Goal: Transaction & Acquisition: Purchase product/service

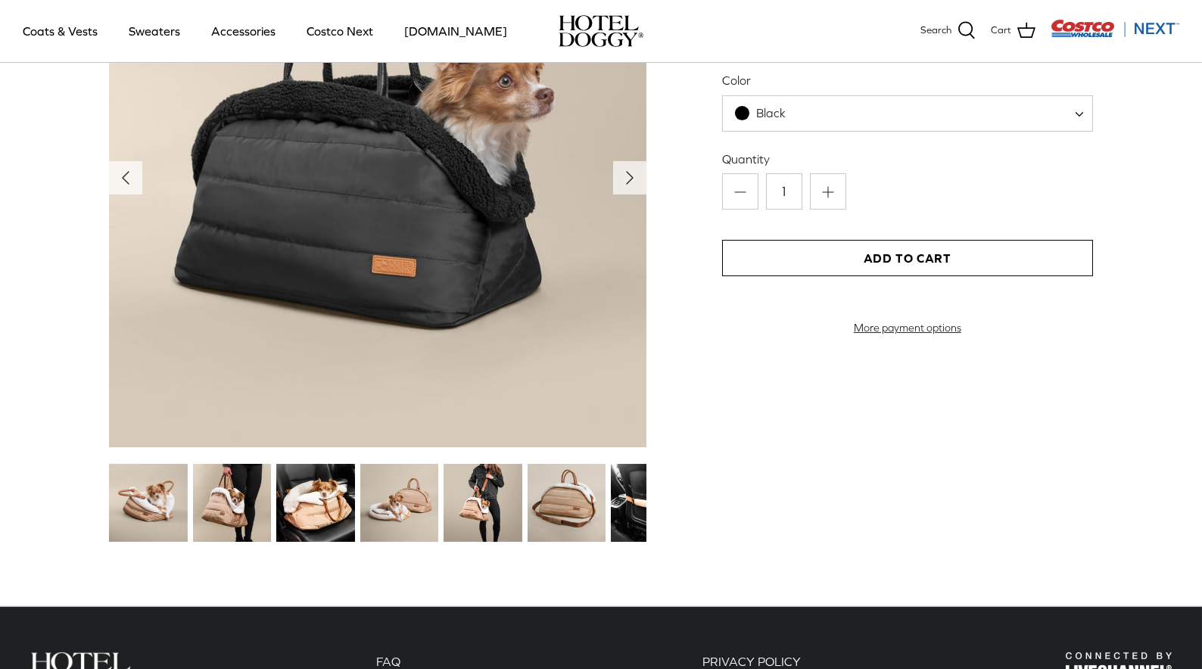
scroll to position [1817, 0]
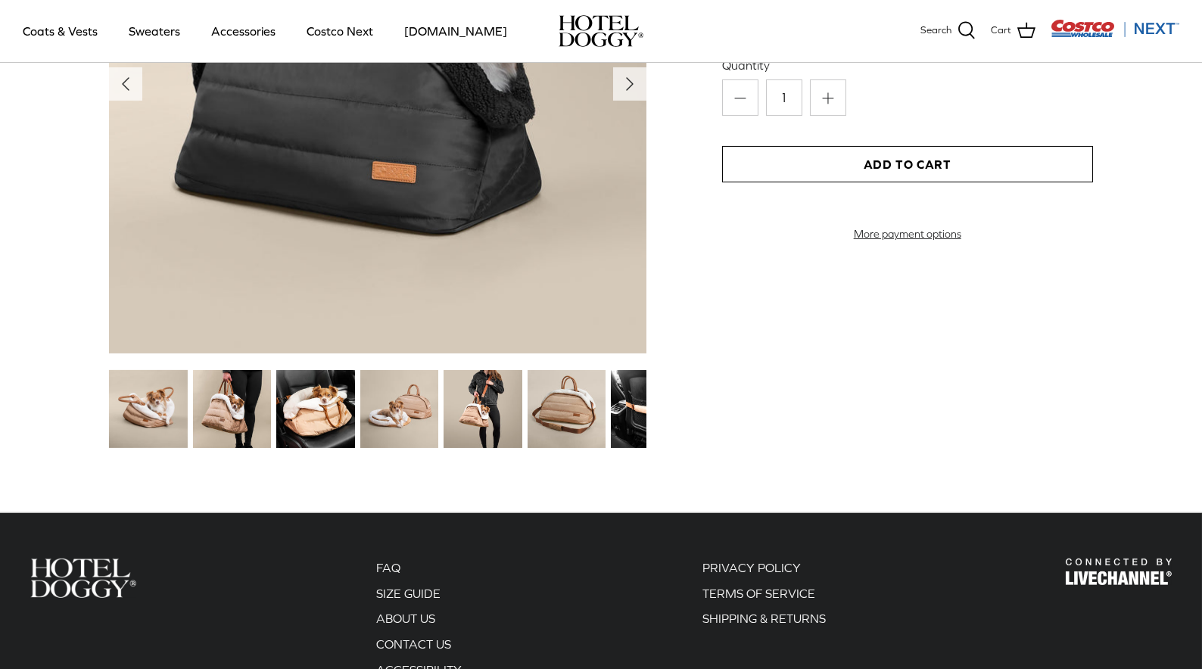
click at [481, 427] on img at bounding box center [483, 409] width 78 height 78
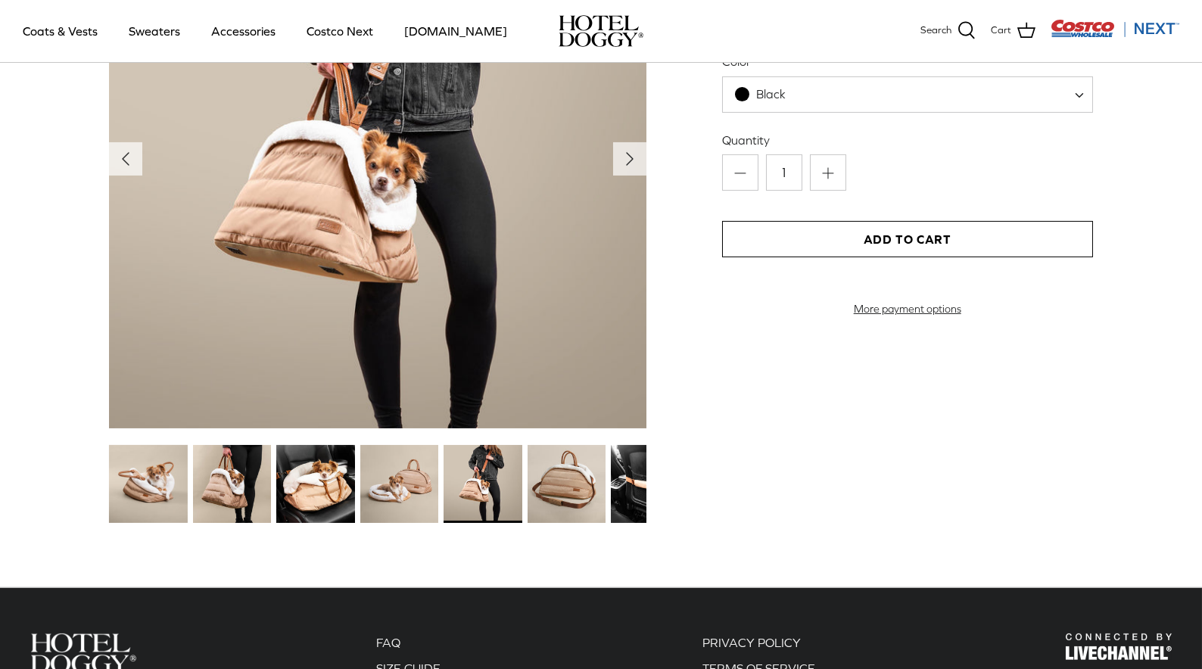
scroll to position [1741, 0]
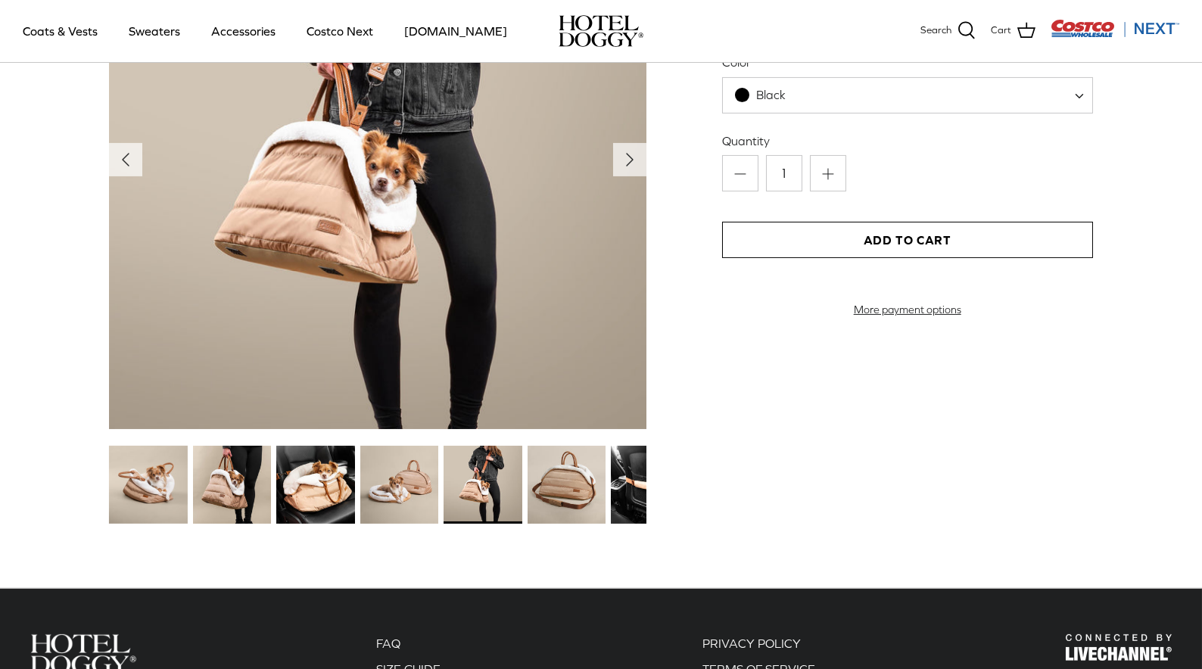
click at [400, 481] on img at bounding box center [399, 485] width 78 height 78
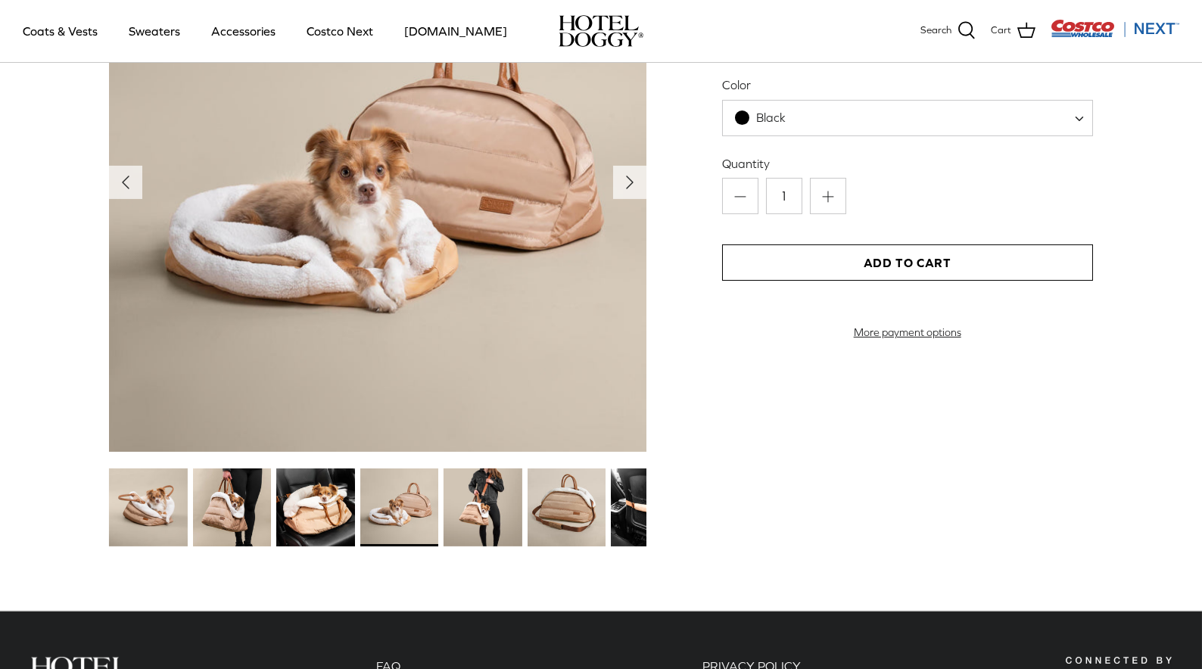
scroll to position [1673, 0]
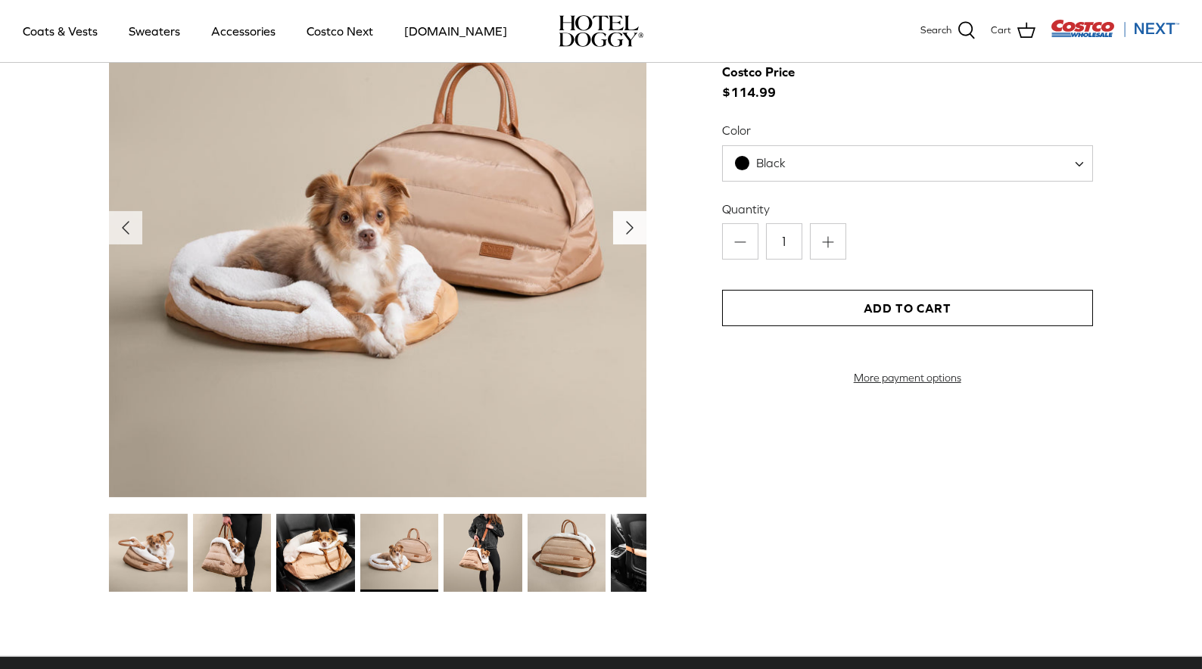
click at [635, 226] on icon "Right" at bounding box center [630, 228] width 24 height 24
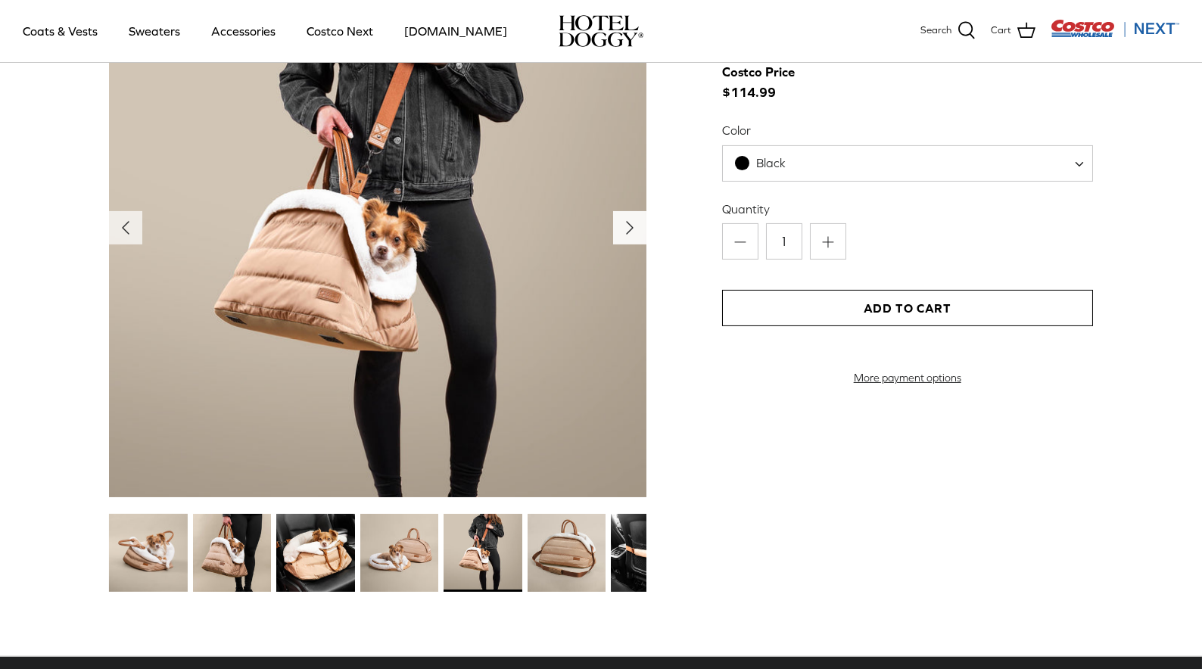
click at [631, 229] on polyline "Next" at bounding box center [630, 228] width 6 height 12
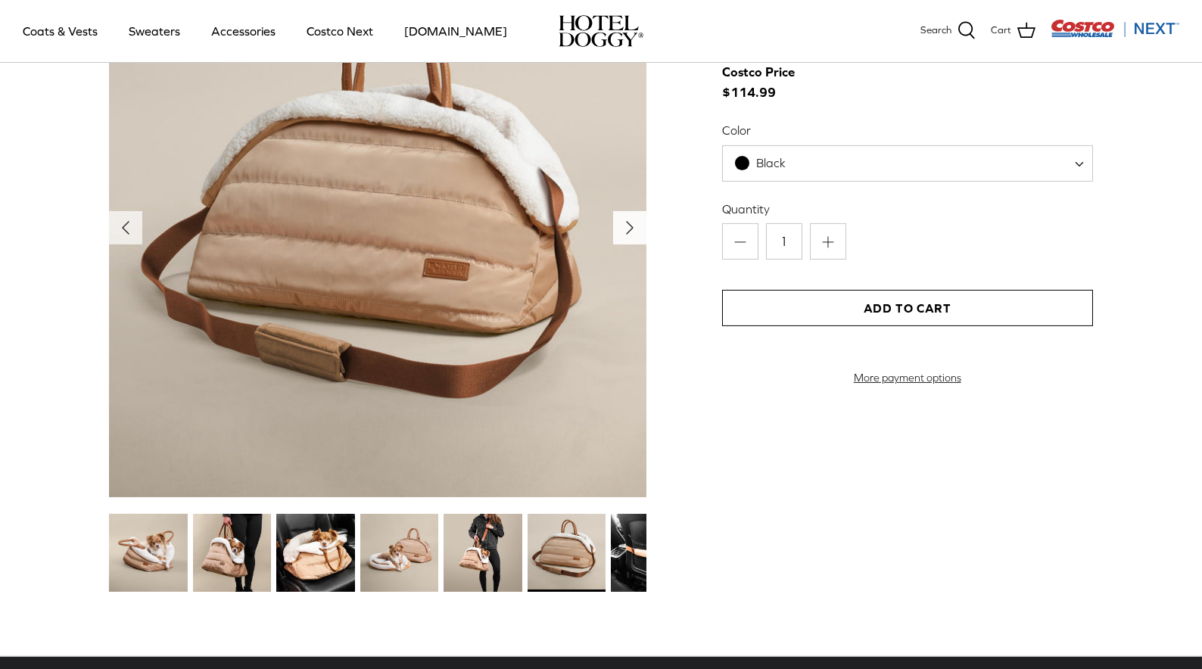
click at [631, 229] on polyline "Next" at bounding box center [630, 228] width 6 height 12
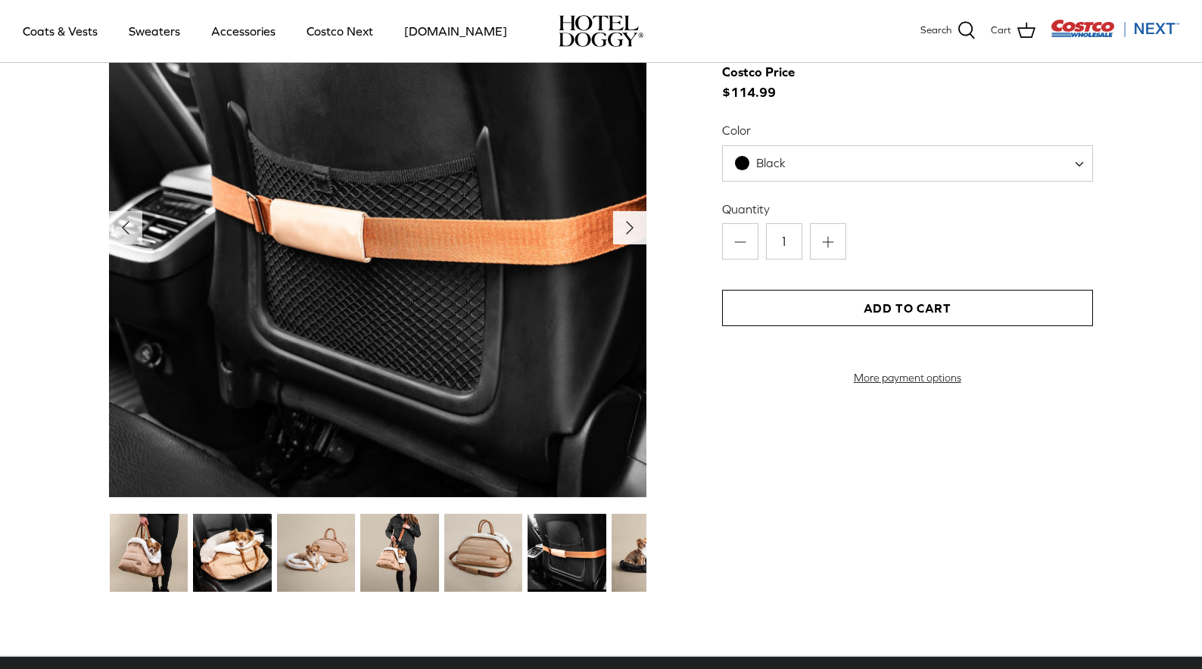
click at [631, 229] on polyline "Next" at bounding box center [630, 228] width 6 height 12
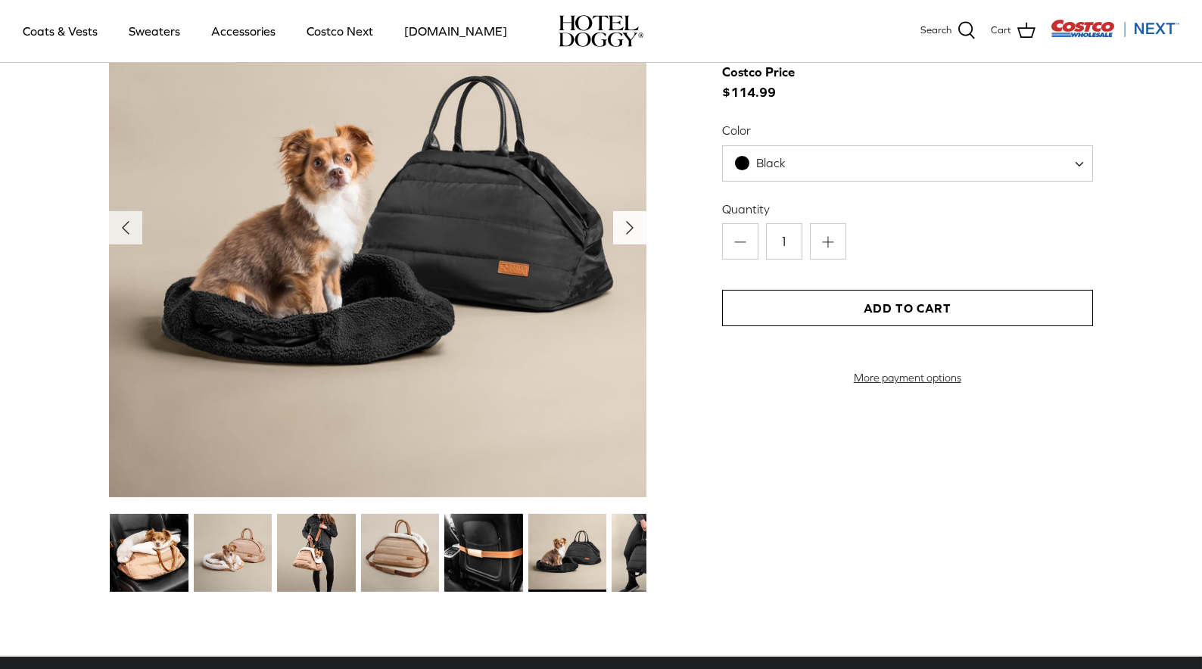
click at [631, 229] on polyline "Next" at bounding box center [630, 228] width 6 height 12
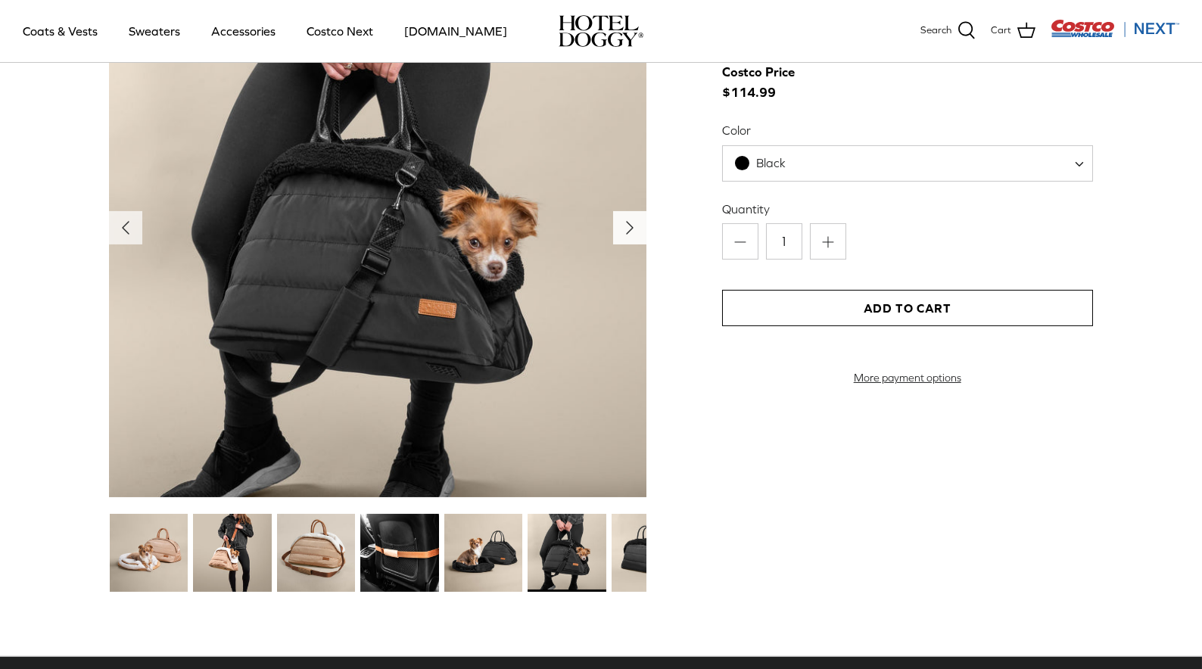
click at [631, 229] on polyline "Next" at bounding box center [630, 228] width 6 height 12
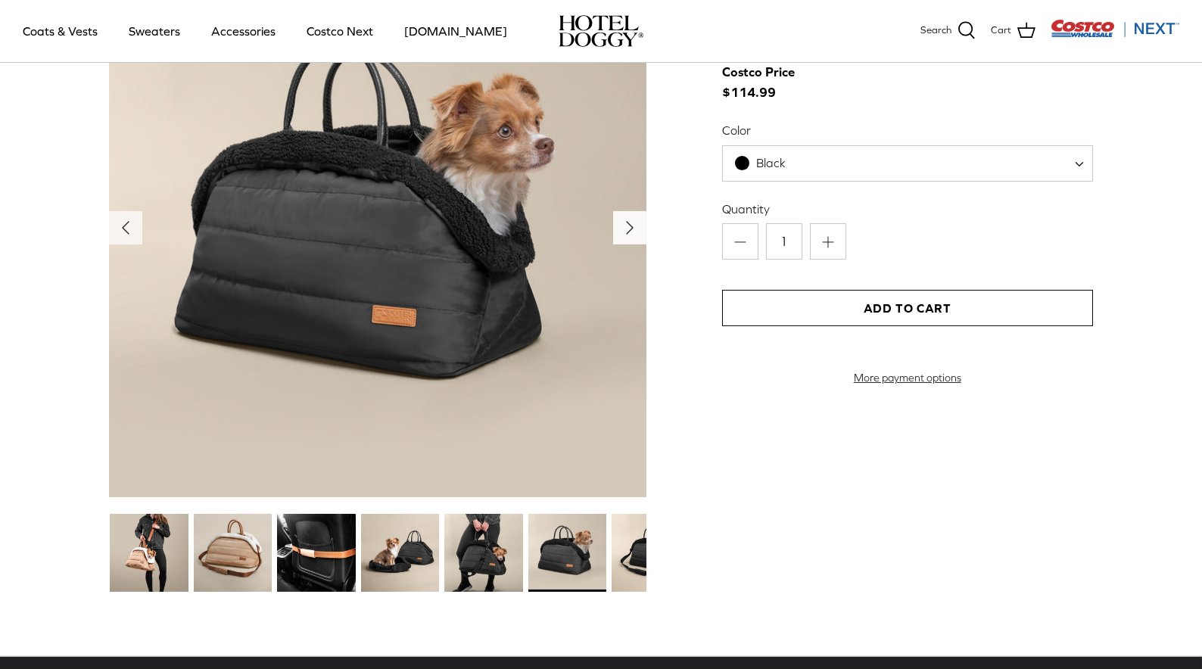
click at [631, 229] on polyline "Next" at bounding box center [630, 228] width 6 height 12
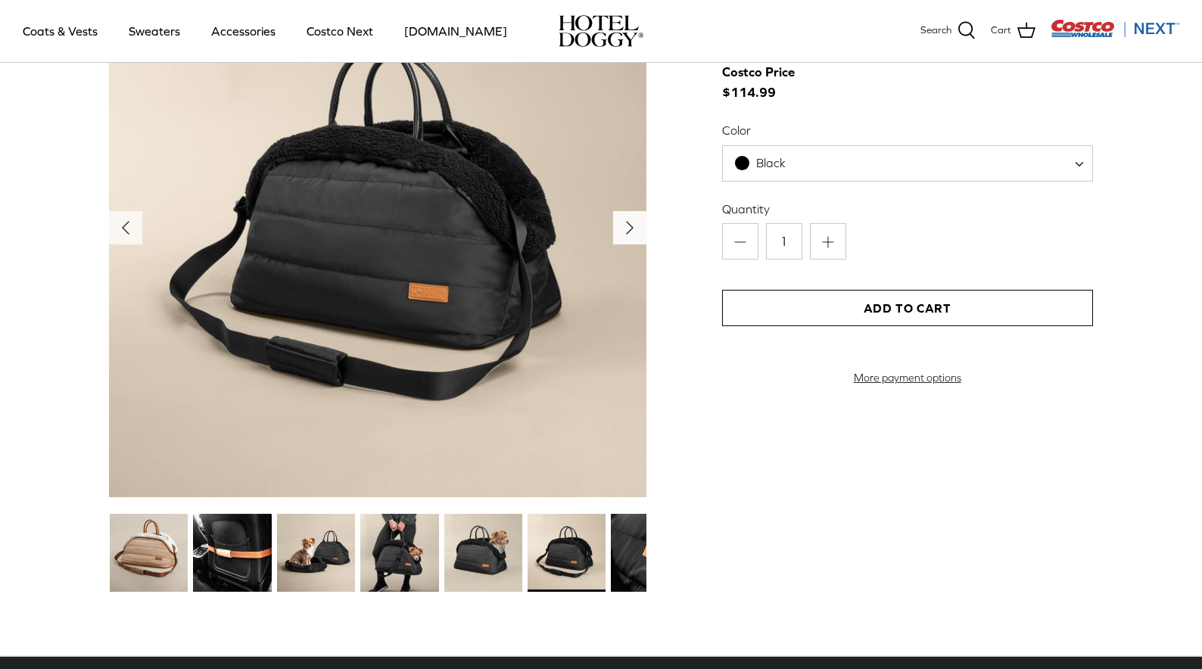
click at [631, 229] on polyline "Next" at bounding box center [630, 228] width 6 height 12
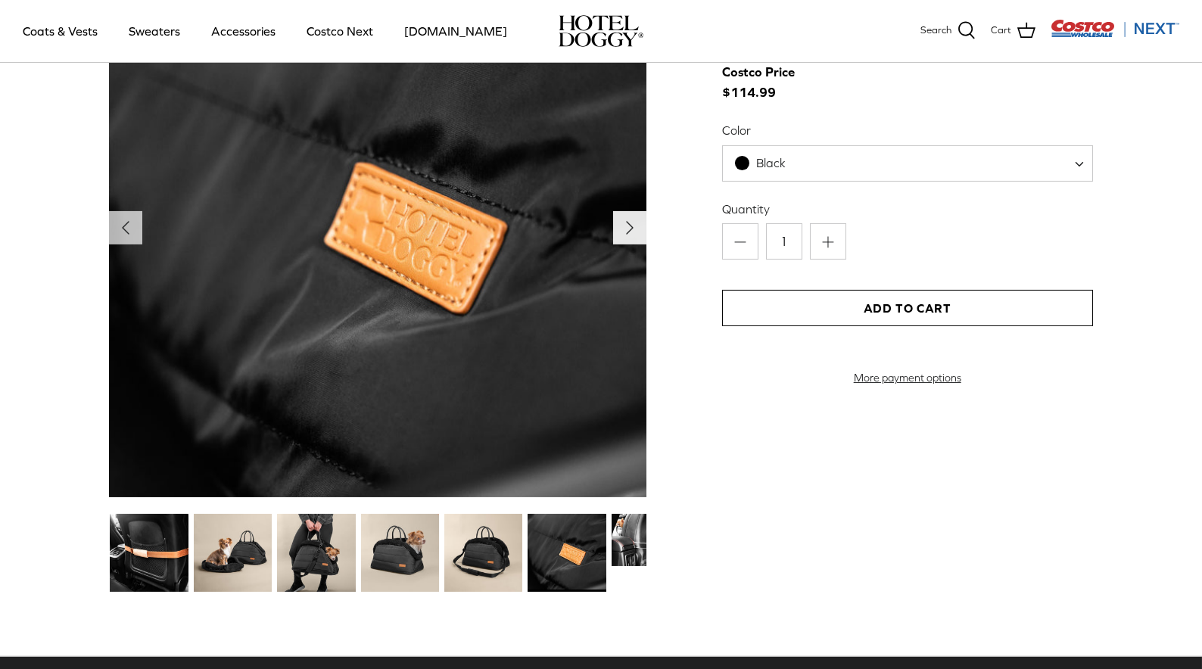
click at [631, 229] on polyline "Next" at bounding box center [630, 228] width 6 height 12
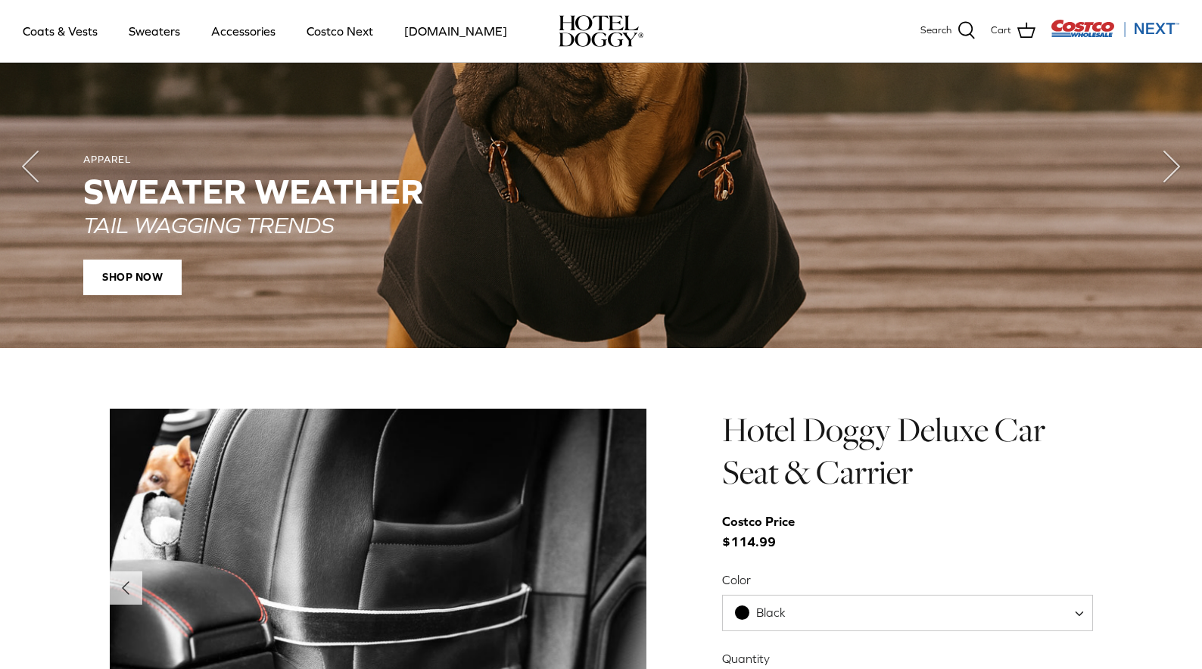
scroll to position [1143, 0]
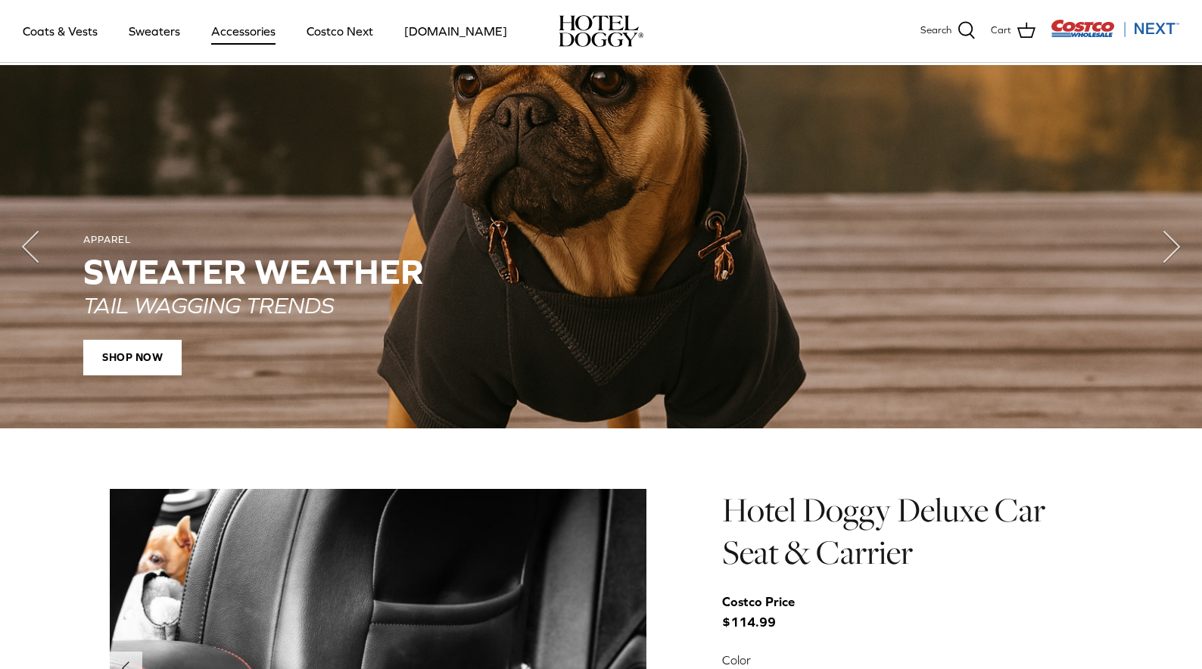
click at [242, 30] on link "Accessories" at bounding box center [244, 30] width 92 height 51
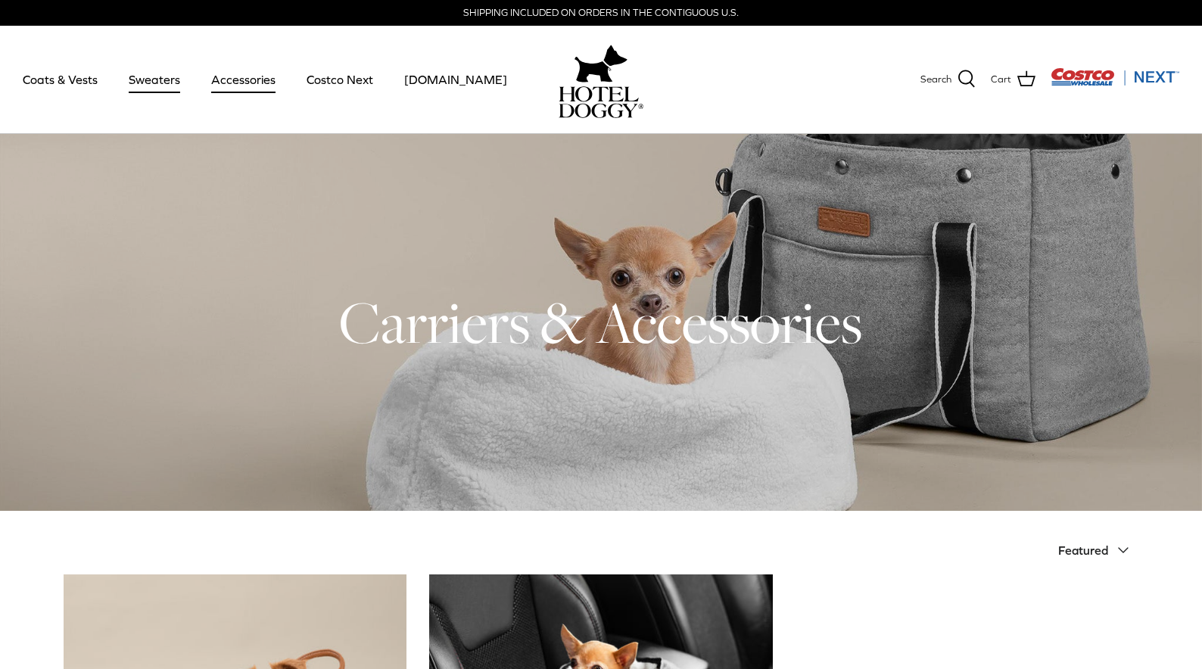
click at [177, 91] on link "Sweaters" at bounding box center [154, 79] width 79 height 51
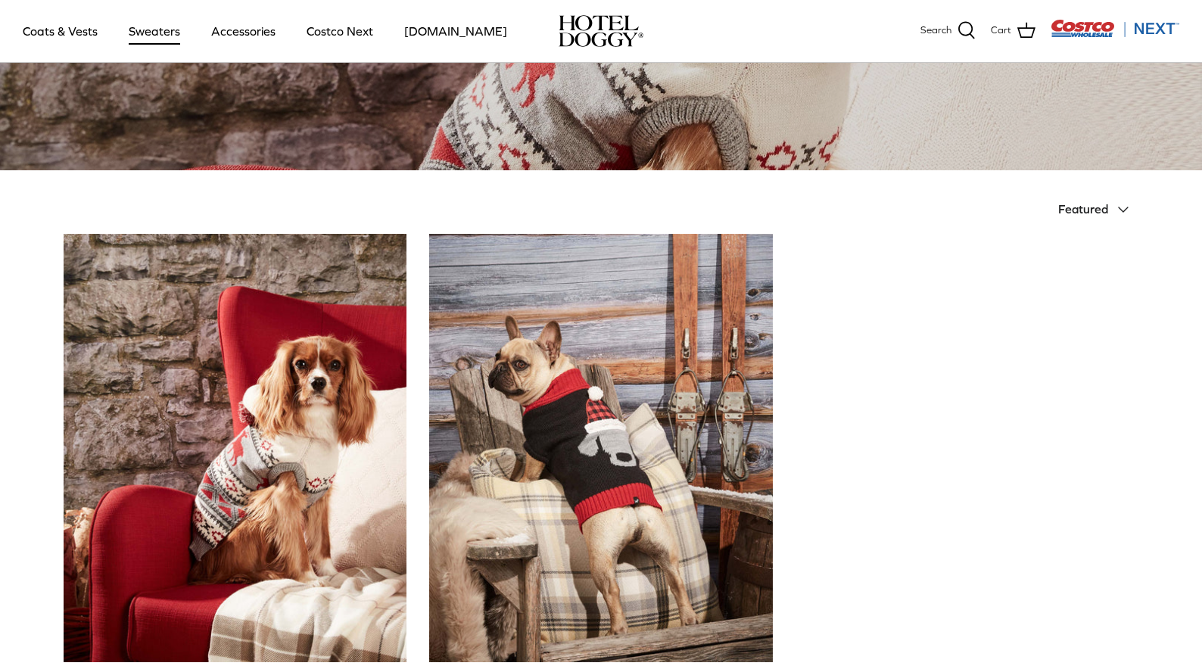
scroll to position [227, 0]
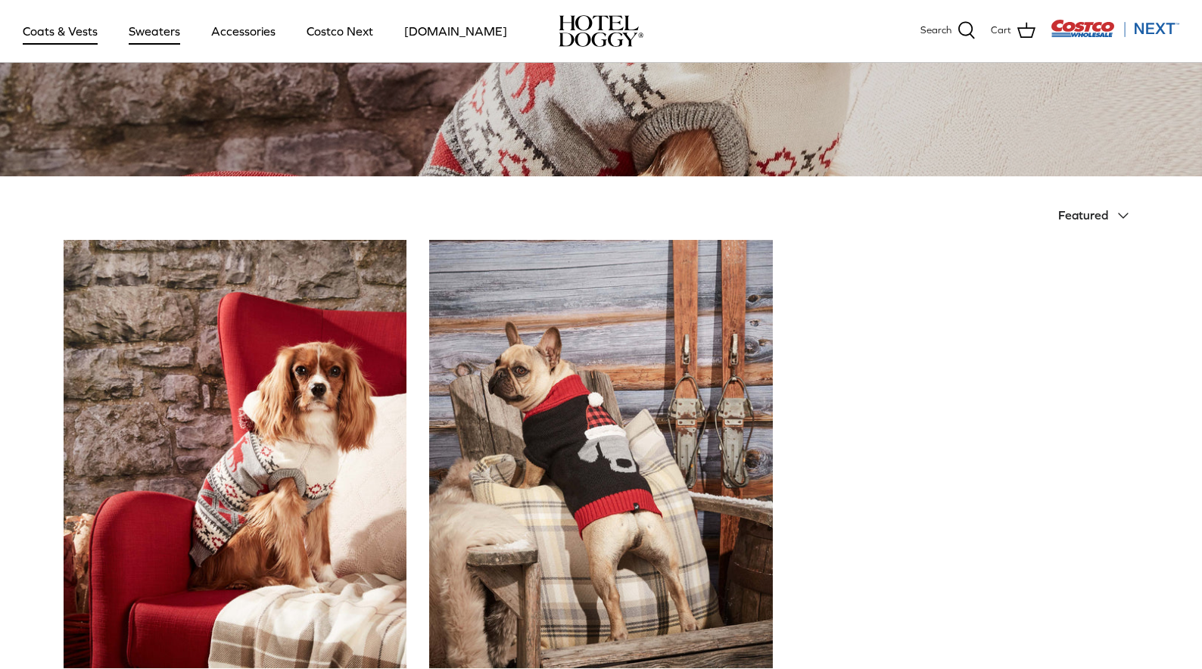
click at [55, 27] on link "Coats & Vests" at bounding box center [60, 30] width 102 height 51
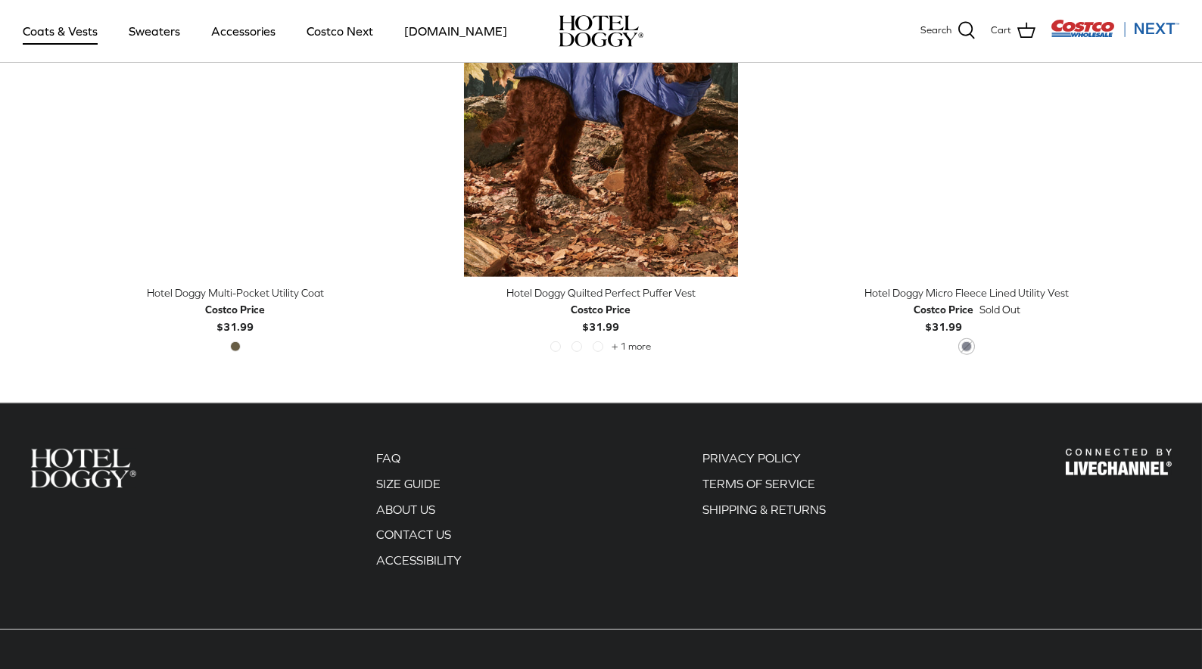
scroll to position [3331, 0]
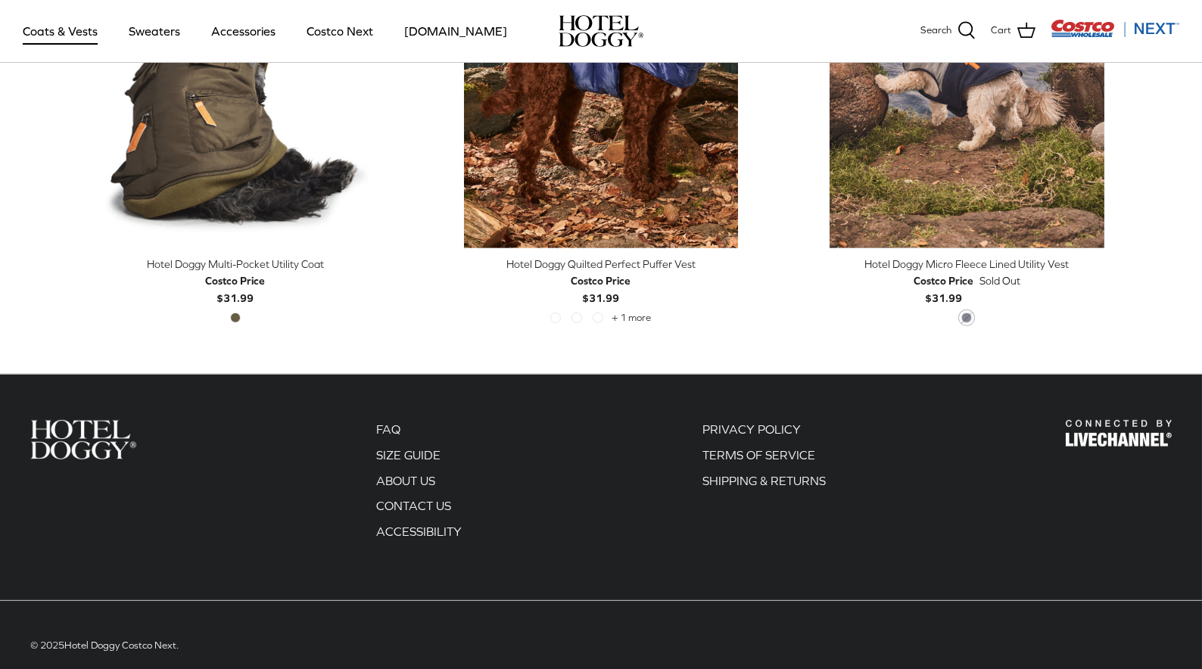
click at [1120, 26] on img "Costco Next" at bounding box center [1115, 28] width 129 height 19
